Goal: Task Accomplishment & Management: Manage account settings

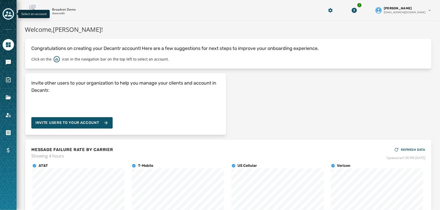
click at [11, 12] on icon "Toggle account select drawer" at bounding box center [8, 13] width 7 height 7
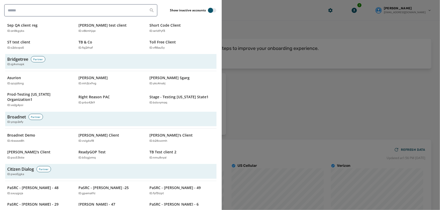
scroll to position [108, 0]
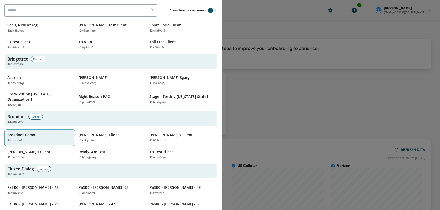
click at [31, 132] on p "Broadnet Demo" at bounding box center [21, 134] width 28 height 5
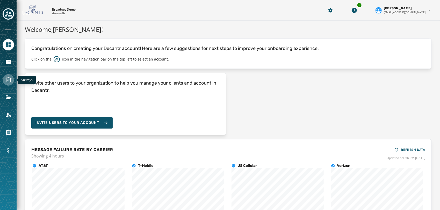
click at [6, 77] on icon "Navigate to Surveys" at bounding box center [8, 80] width 6 height 6
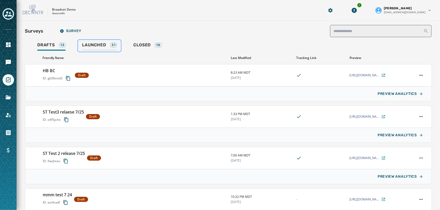
click at [94, 41] on link "Launched 31" at bounding box center [99, 46] width 43 height 12
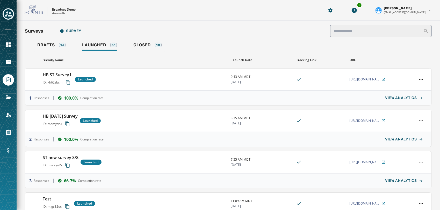
click at [207, 32] on div "Surveys Survey" at bounding box center [228, 31] width 406 height 12
click at [57, 76] on h3 "HB ST Survey1" at bounding box center [58, 75] width 30 height 6
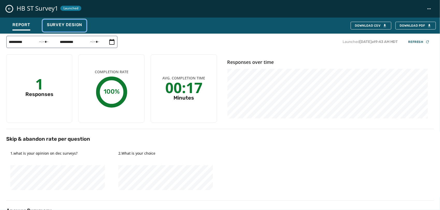
click at [76, 26] on span "Survey Design" at bounding box center [64, 24] width 35 height 5
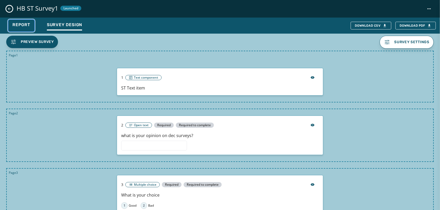
click at [33, 26] on button "Report" at bounding box center [21, 26] width 26 height 12
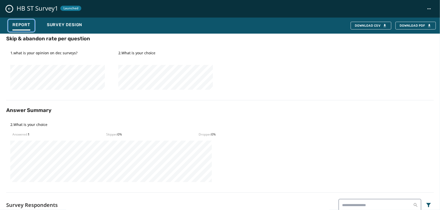
scroll to position [151, 0]
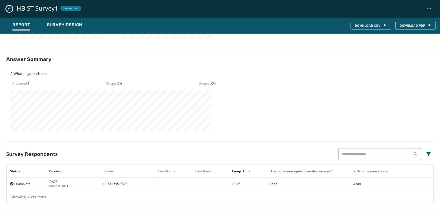
click at [8, 9] on icon "Close survey details drawer" at bounding box center [9, 9] width 4 height 4
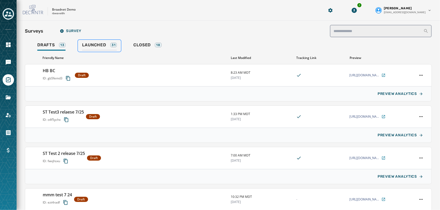
click at [90, 44] on span "Launched" at bounding box center [94, 44] width 24 height 5
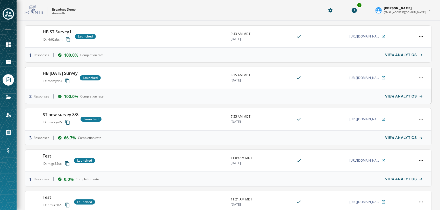
scroll to position [46, 0]
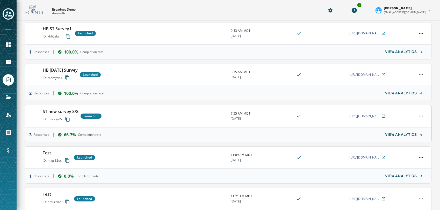
click at [71, 110] on h3 "ST new survey 8/8" at bounding box center [61, 111] width 36 height 6
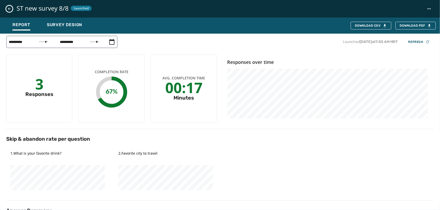
scroll to position [176, 0]
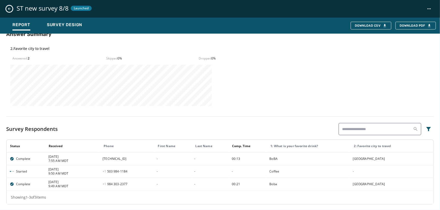
click at [5, 12] on div "ST new survey 8/8 Launched" at bounding box center [220, 9] width 440 height 18
click at [9, 11] on icon "Close survey details drawer" at bounding box center [9, 9] width 4 height 4
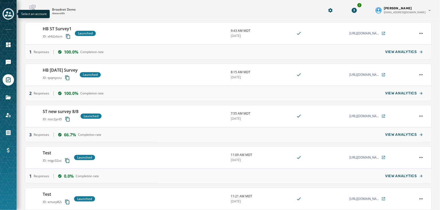
click at [8, 14] on icon "Toggle account select drawer" at bounding box center [8, 13] width 7 height 5
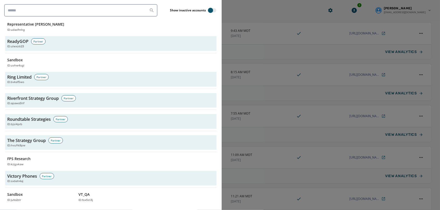
scroll to position [1570, 0]
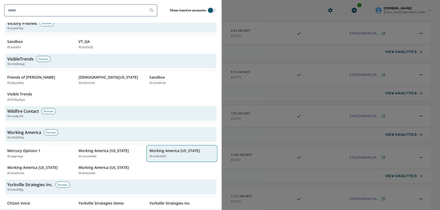
click at [169, 148] on p "Working America [US_STATE]" at bounding box center [174, 150] width 50 height 5
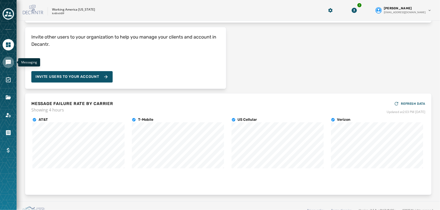
click at [6, 64] on icon "Navigate to Messaging" at bounding box center [8, 62] width 6 height 6
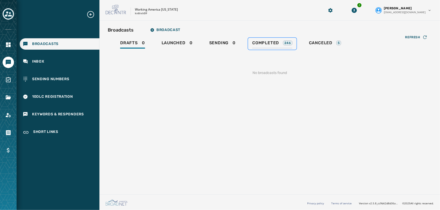
click at [261, 44] on span "Completed" at bounding box center [265, 42] width 27 height 5
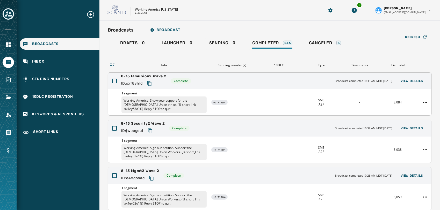
click at [152, 75] on span "8-15 Iamunion2 Wave 2" at bounding box center [144, 76] width 46 height 5
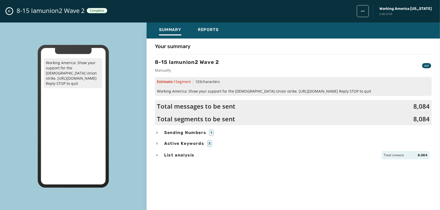
click at [157, 131] on icon "button" at bounding box center [157, 133] width 4 height 4
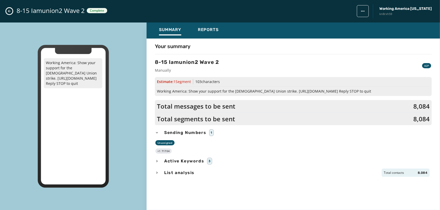
click at [157, 131] on icon "button" at bounding box center [157, 133] width 4 height 4
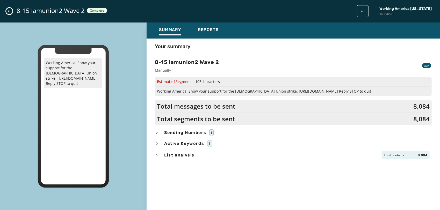
click at [158, 143] on icon "button" at bounding box center [157, 144] width 4 height 4
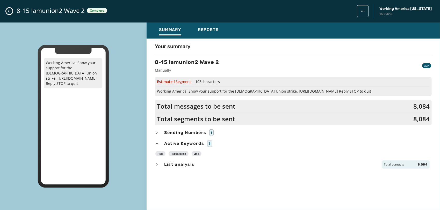
click at [158, 143] on icon "button" at bounding box center [157, 144] width 4 height 4
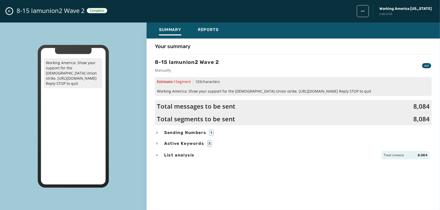
click at [157, 131] on icon "button" at bounding box center [157, 133] width 4 height 4
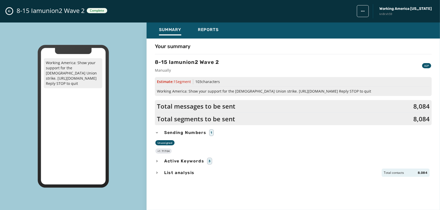
click at [157, 131] on icon "button" at bounding box center [157, 133] width 4 height 4
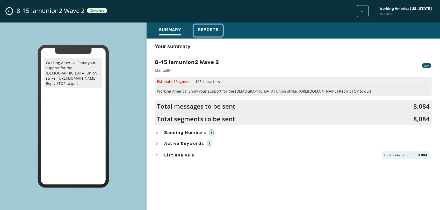
click at [206, 27] on span "Reports" at bounding box center [208, 29] width 21 height 5
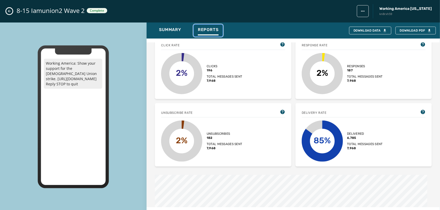
scroll to position [112, 0]
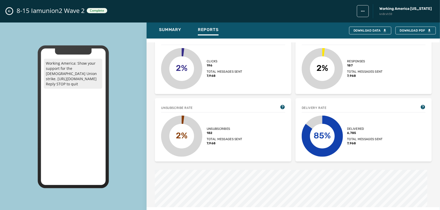
click at [8, 12] on icon "Close admin drawer" at bounding box center [9, 11] width 4 height 4
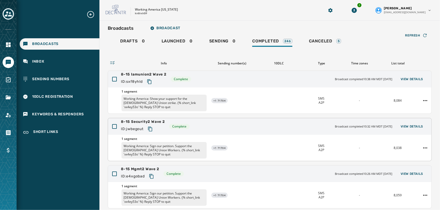
scroll to position [135, 0]
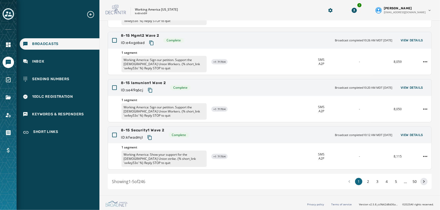
click at [421, 182] on icon at bounding box center [423, 181] width 5 height 7
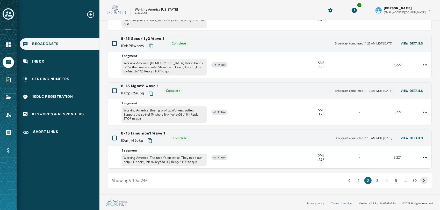
scroll to position [131, 0]
click at [421, 182] on icon at bounding box center [423, 181] width 5 height 7
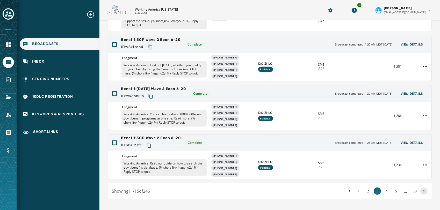
scroll to position [141, 0]
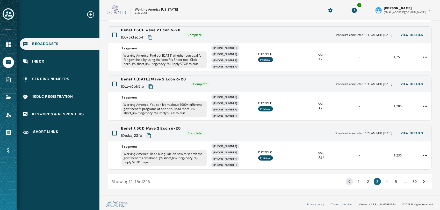
click at [346, 179] on icon at bounding box center [348, 181] width 5 height 7
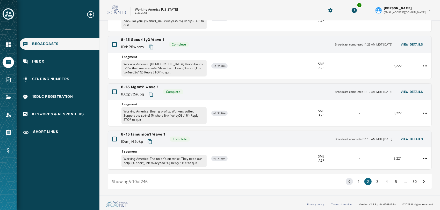
click at [346, 179] on icon at bounding box center [348, 181] width 5 height 7
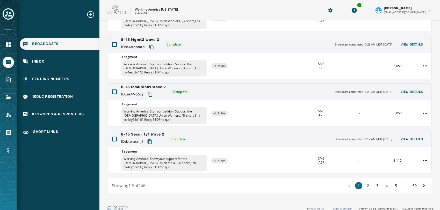
scroll to position [135, 0]
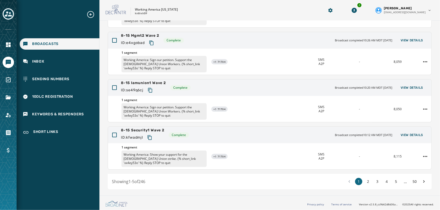
click at [142, 13] on p "kn8rxh59" at bounding box center [141, 14] width 12 height 4
copy p "kn8rxh59"
